Goal: Task Accomplishment & Management: Use online tool/utility

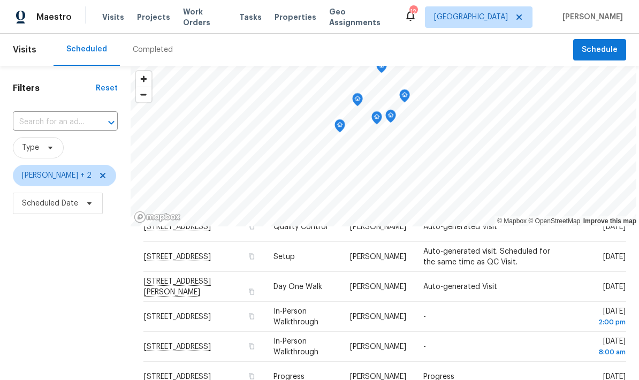
scroll to position [-1, 0]
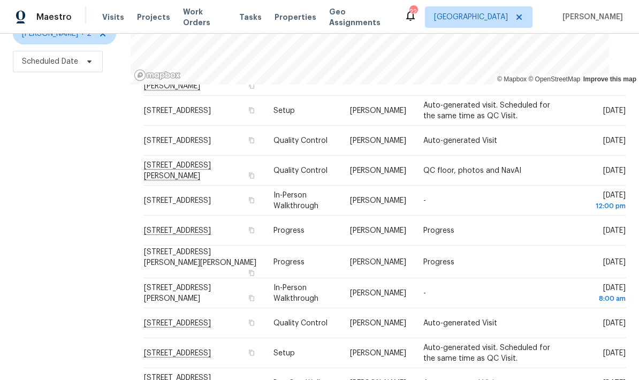
scroll to position [59, 0]
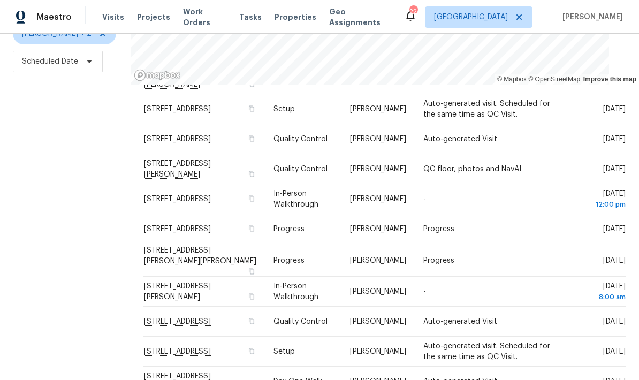
click at [122, 303] on div "Filters Reset ​ Type Jeffrey Lenz + 2 Scheduled Date" at bounding box center [65, 156] width 131 height 465
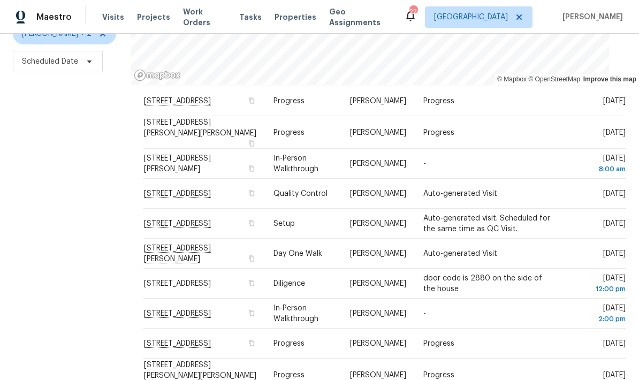
scroll to position [193, 0]
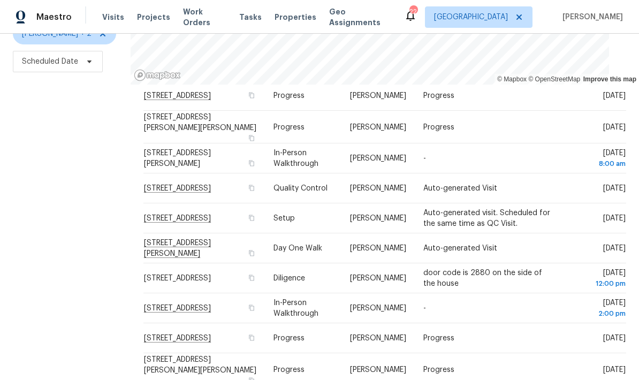
click at [100, 318] on div "Filters Reset ​ Type Jeffrey Lenz + 2 Scheduled Date" at bounding box center [65, 156] width 131 height 465
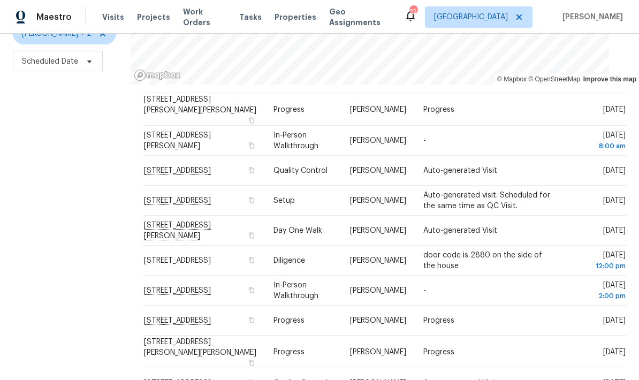
scroll to position [193, 0]
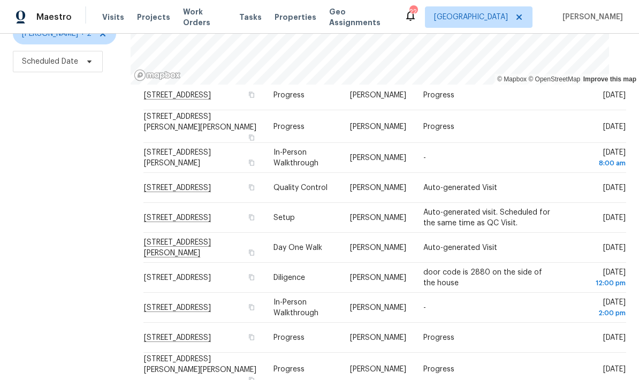
click at [0, 0] on span at bounding box center [0, 0] width 0 height 0
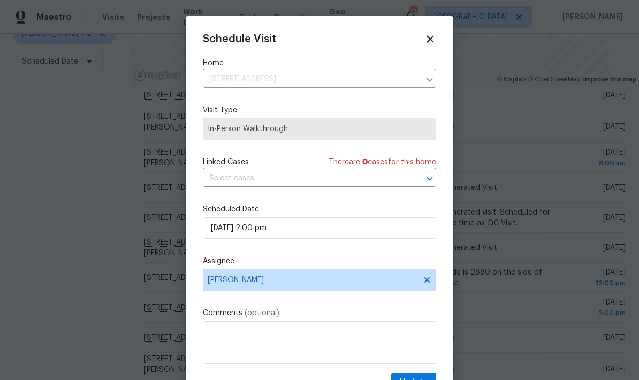
click at [435, 34] on icon at bounding box center [431, 39] width 12 height 12
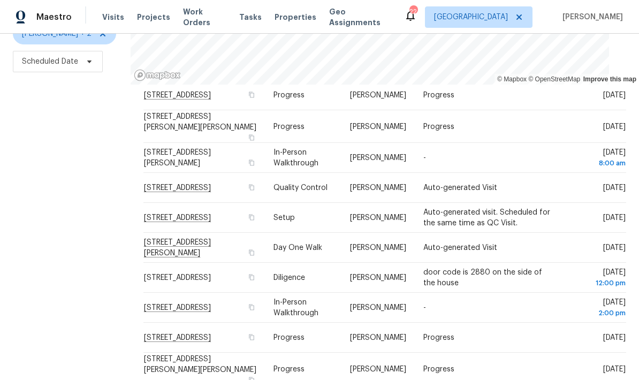
click at [111, 277] on div "Filters Reset ​ Type Jeffrey Lenz + 2 Scheduled Date" at bounding box center [65, 156] width 131 height 465
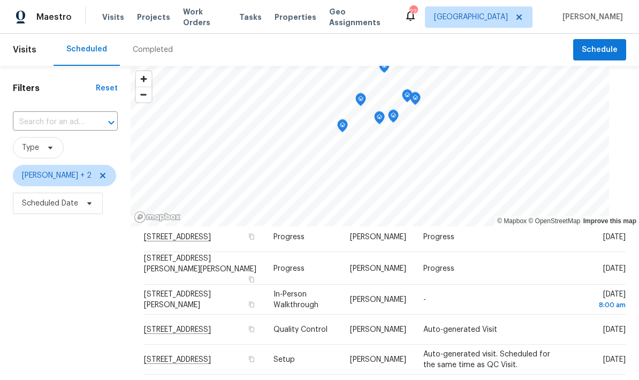
scroll to position [0, 0]
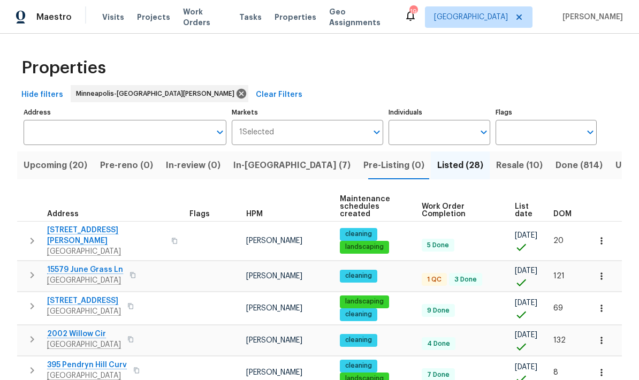
click at [73, 162] on span "Upcoming (20)" at bounding box center [56, 165] width 64 height 15
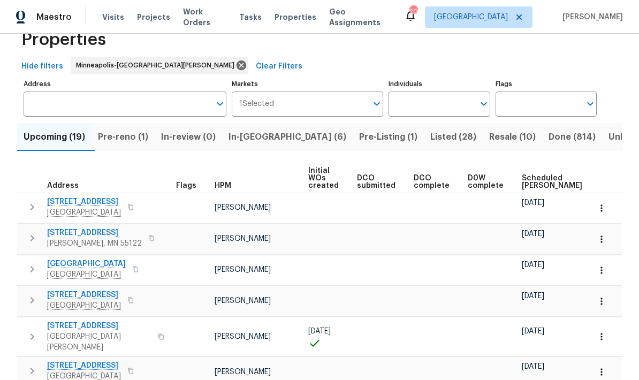
scroll to position [42, 0]
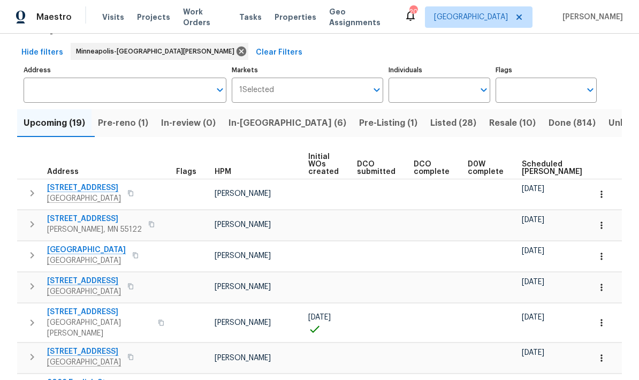
click at [534, 168] on span "Scheduled COE" at bounding box center [552, 168] width 61 height 15
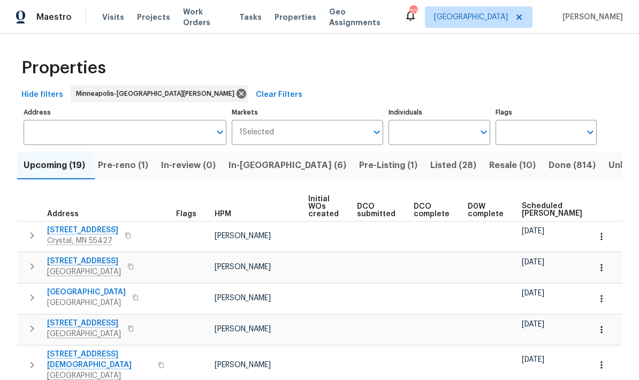
click at [129, 163] on span "Pre-reno (1)" at bounding box center [123, 165] width 50 height 15
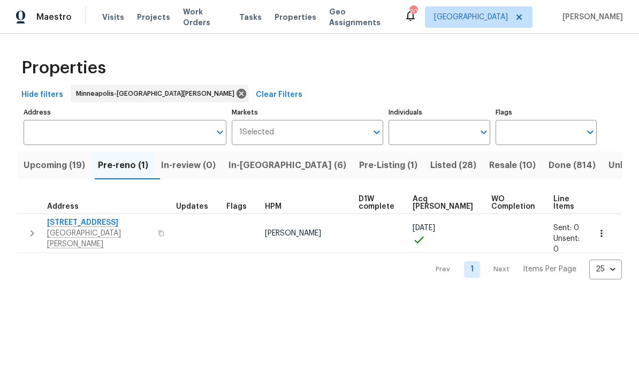
click at [605, 228] on icon "button" at bounding box center [602, 233] width 11 height 11
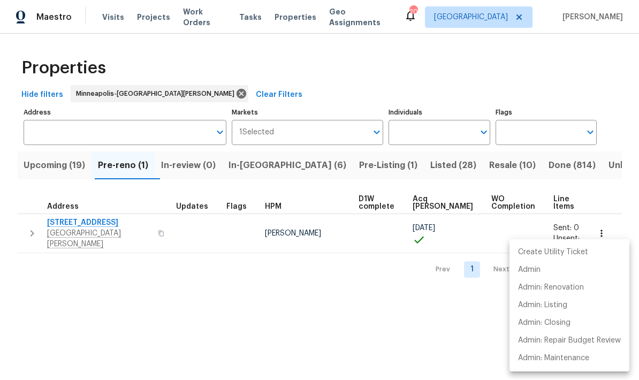
click at [32, 230] on div at bounding box center [319, 190] width 639 height 380
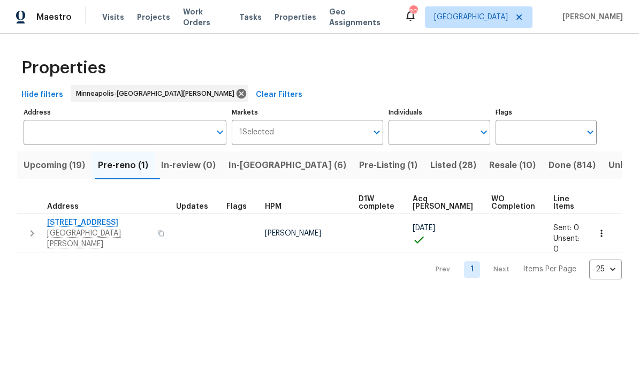
click at [26, 227] on icon "button" at bounding box center [32, 233] width 13 height 13
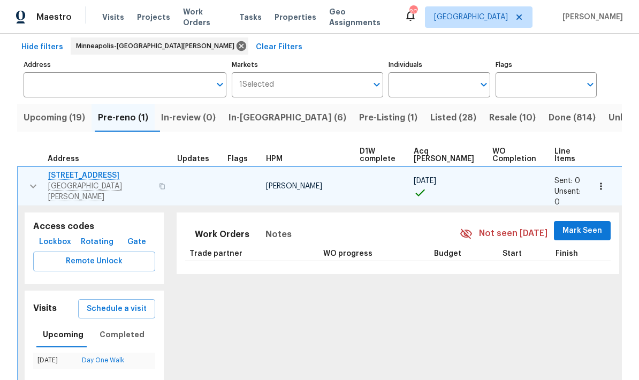
scroll to position [47, 0]
click at [125, 303] on span "Schedule a visit" at bounding box center [117, 309] width 60 height 13
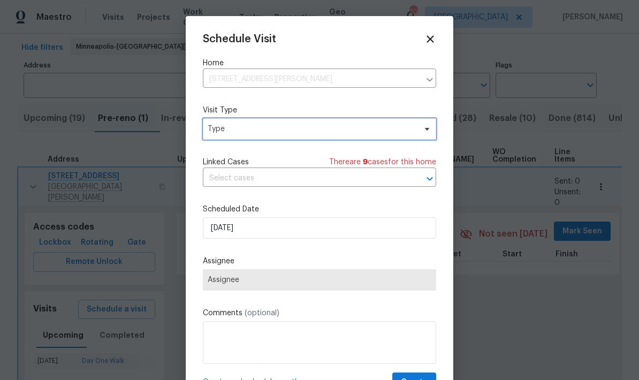
click at [334, 134] on span "Type" at bounding box center [312, 129] width 208 height 11
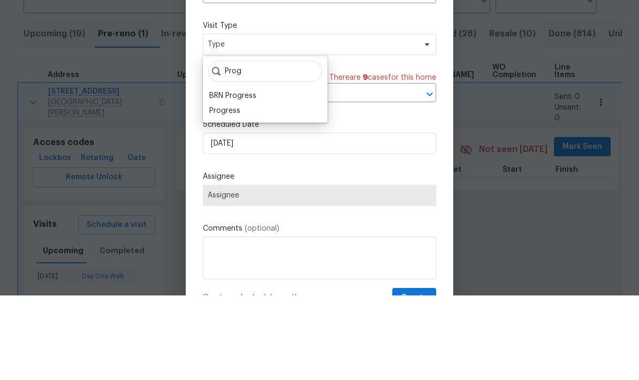
type input "Prog"
click at [247, 188] on div "Progress" at bounding box center [265, 195] width 118 height 15
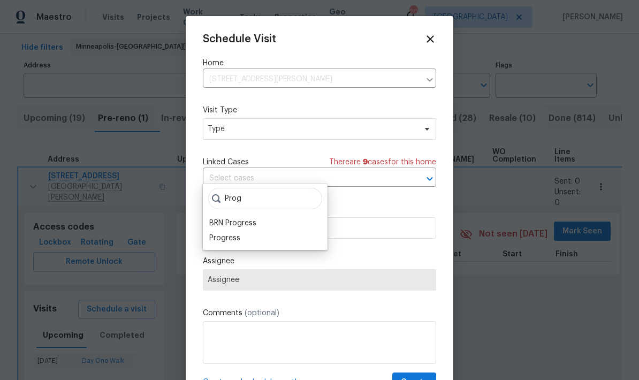
click at [239, 233] on div "Progress" at bounding box center [224, 238] width 31 height 11
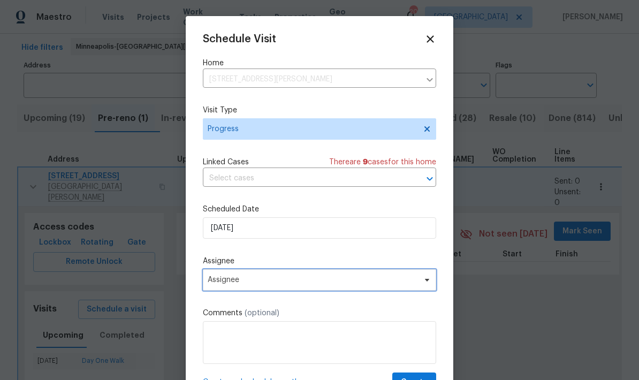
click at [283, 284] on span "Assignee" at bounding box center [313, 280] width 210 height 9
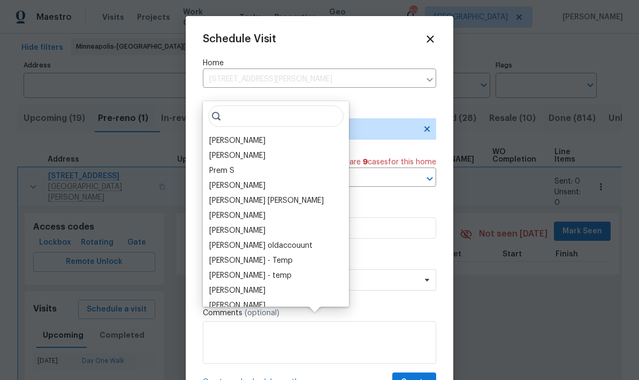
click at [250, 136] on div "[PERSON_NAME]" at bounding box center [237, 141] width 56 height 11
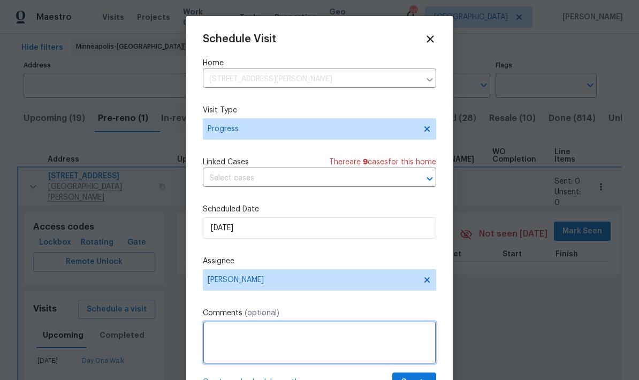
click at [259, 328] on textarea at bounding box center [320, 342] width 234 height 43
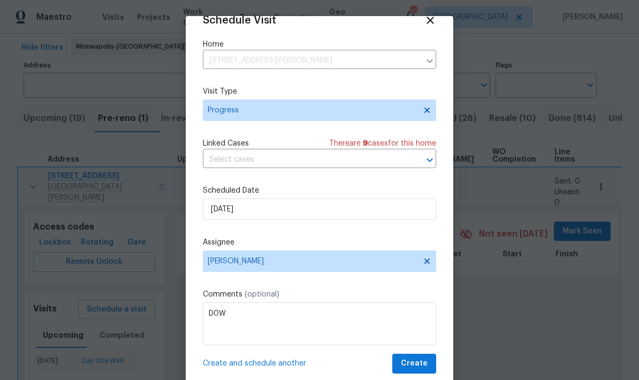
scroll to position [21, 0]
type textarea "D0W"
click at [430, 370] on button "Create" at bounding box center [415, 364] width 44 height 20
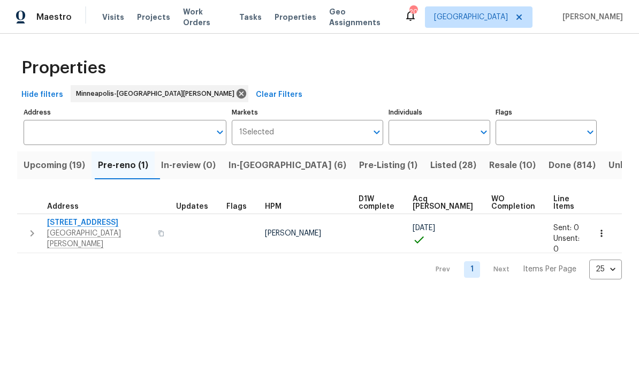
click at [359, 161] on span "Pre-Listing (1)" at bounding box center [388, 165] width 58 height 15
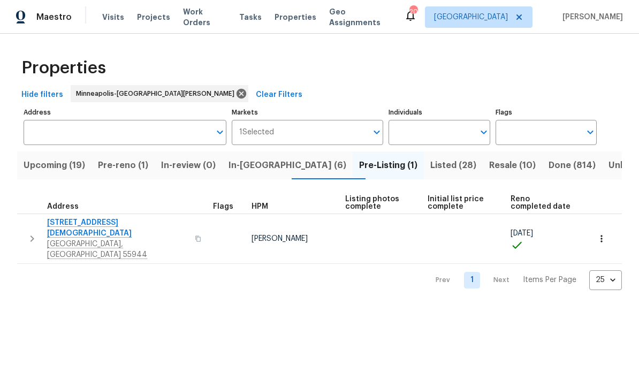
click at [259, 166] on span "In-[GEOGRAPHIC_DATA] (6)" at bounding box center [288, 165] width 118 height 15
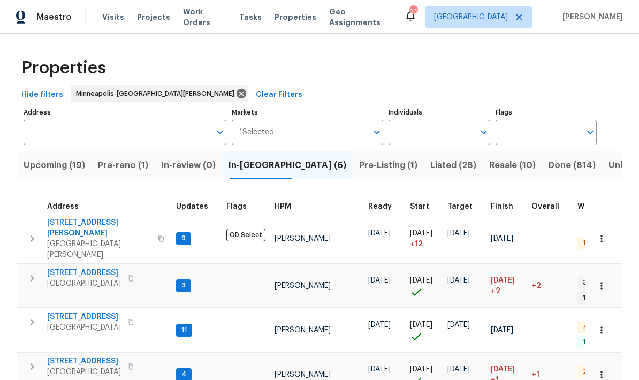
click at [64, 166] on span "Upcoming (19)" at bounding box center [55, 165] width 62 height 15
